Goal: Navigation & Orientation: Find specific page/section

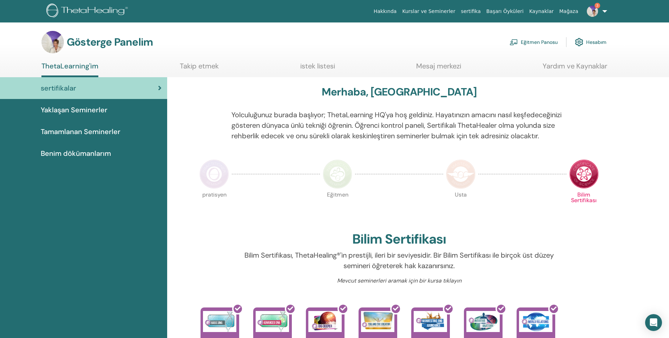
click at [52, 70] on font "ThetaLearning'im" at bounding box center [69, 65] width 57 height 9
click at [528, 41] on font "Eğitmen Panosu" at bounding box center [539, 42] width 37 height 6
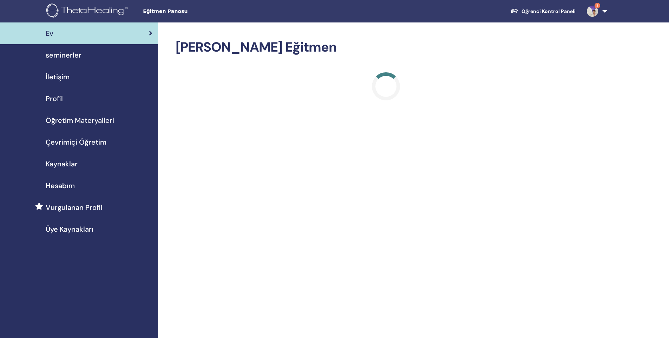
click at [86, 142] on span "Çevrimiçi Öğretim" at bounding box center [76, 142] width 61 height 11
